Goal: Information Seeking & Learning: Learn about a topic

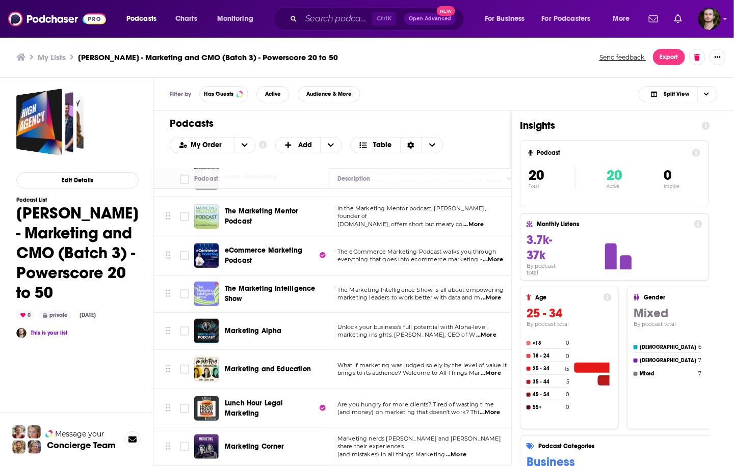
scroll to position [523, 0]
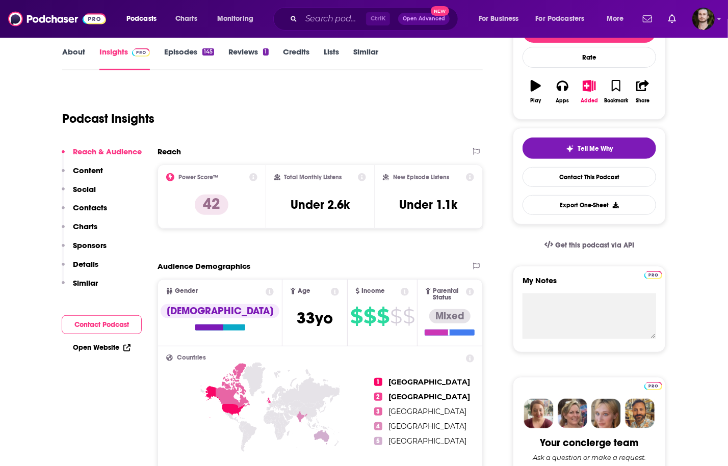
scroll to position [41, 0]
